Goal: Register for event/course

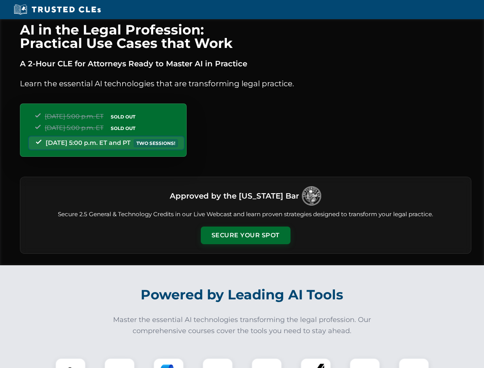
click at [245, 235] on button "Secure Your Spot" at bounding box center [246, 236] width 90 height 18
click at [71, 363] on img at bounding box center [70, 373] width 22 height 22
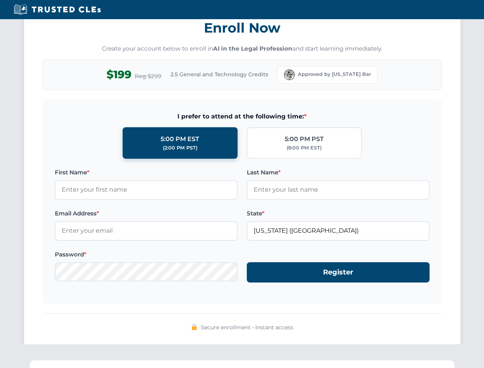
scroll to position [753, 0]
